Goal: Go to known website: Go to known website

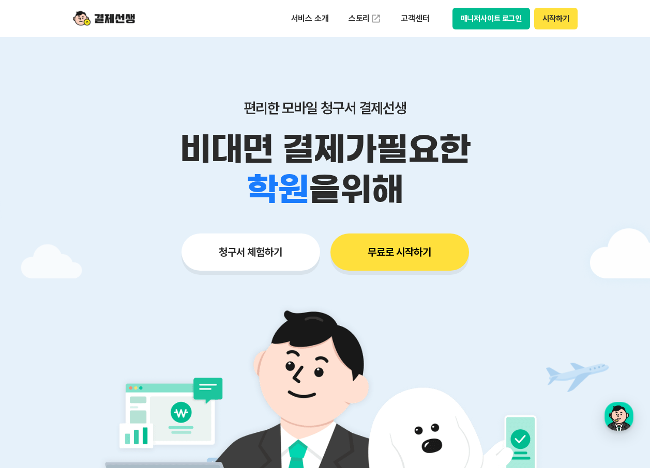
click at [479, 27] on button "매니저사이트 로그인" at bounding box center [491, 19] width 78 height 22
click at [487, 32] on div "서비스 소개 스토리 고객센터 매니저사이트 로그인 시작하기" at bounding box center [324, 18] width 529 height 37
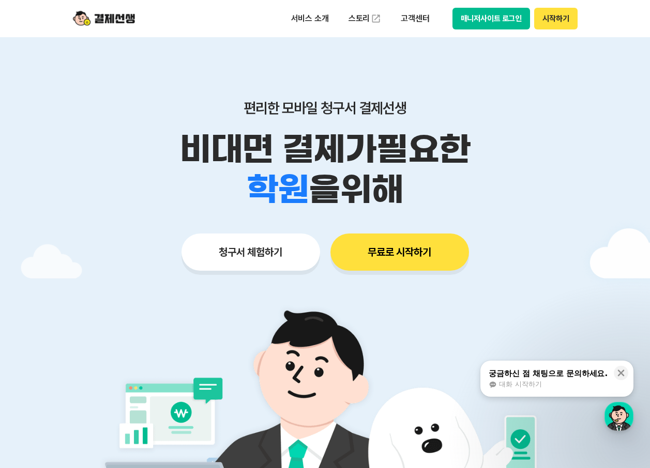
click at [492, 25] on button "매니저사이트 로그인" at bounding box center [491, 19] width 78 height 22
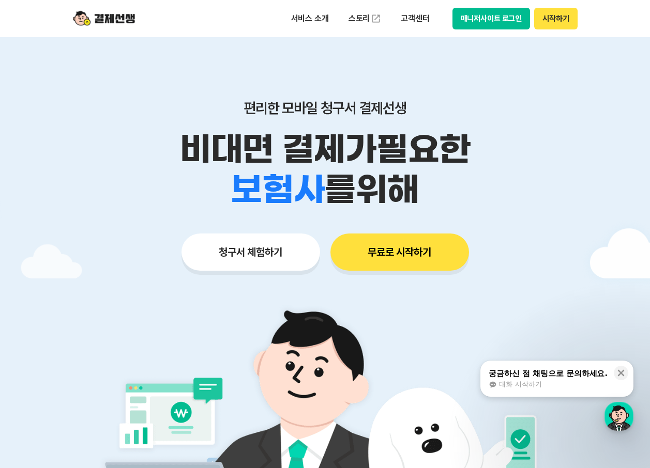
click at [494, 25] on button "매니저사이트 로그인" at bounding box center [491, 19] width 78 height 22
click at [489, 12] on button "매니저사이트 로그인" at bounding box center [491, 19] width 78 height 22
